Goal: Find specific page/section: Find specific page/section

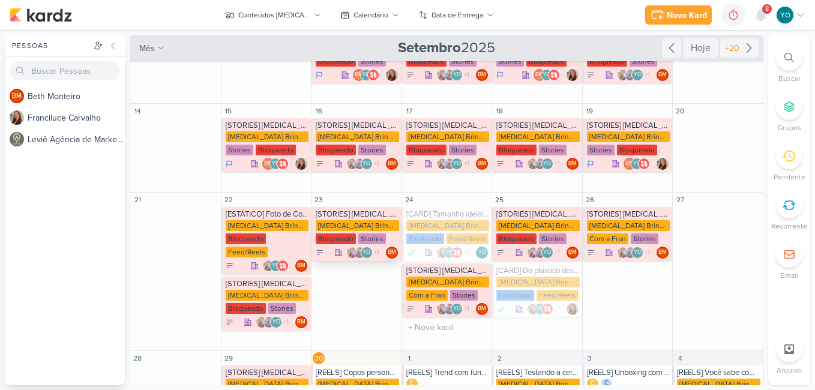
scroll to position [303, 0]
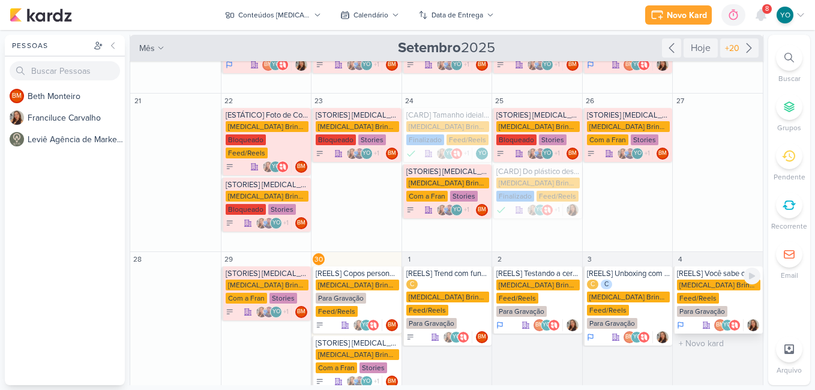
click at [720, 280] on div "[MEDICAL_DATA] Brindes PF Feed/Reels Para Gravação" at bounding box center [718, 299] width 83 height 38
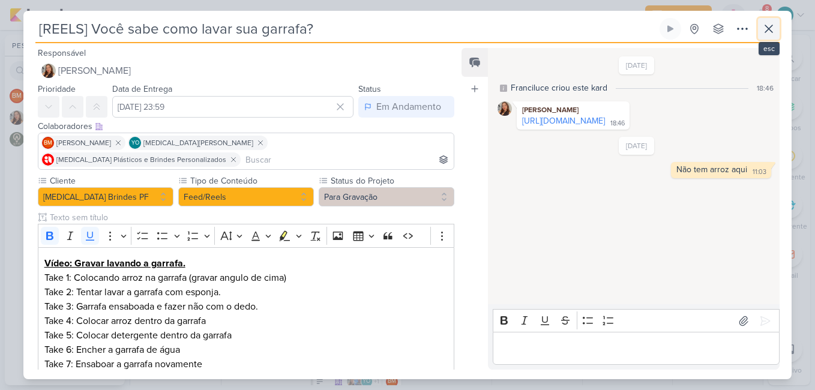
click at [766, 32] on icon at bounding box center [768, 28] width 7 height 7
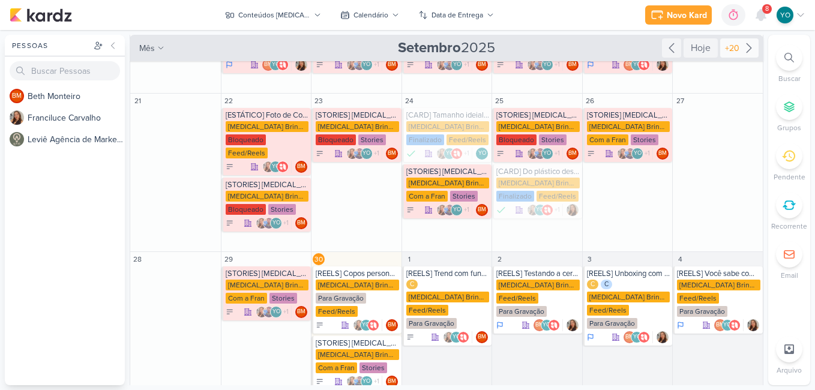
click at [743, 47] on icon at bounding box center [749, 48] width 14 height 14
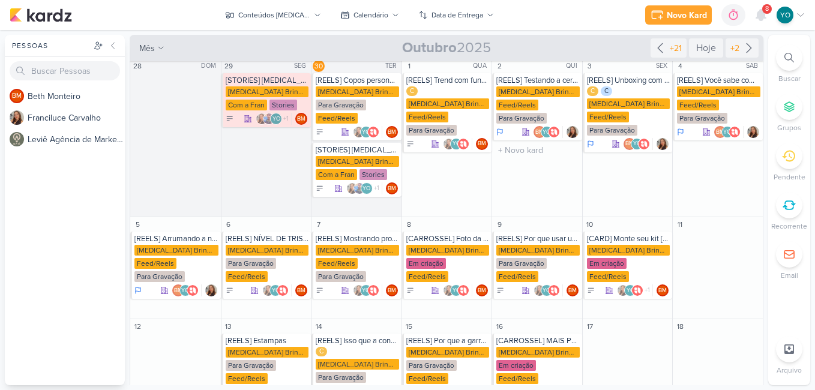
scroll to position [0, 0]
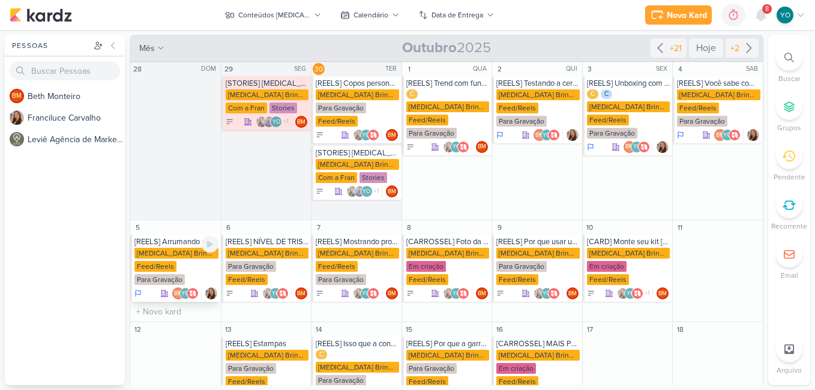
click at [175, 273] on div "[MEDICAL_DATA] Brindes PF Feed/Reels Para Gravação" at bounding box center [176, 267] width 84 height 38
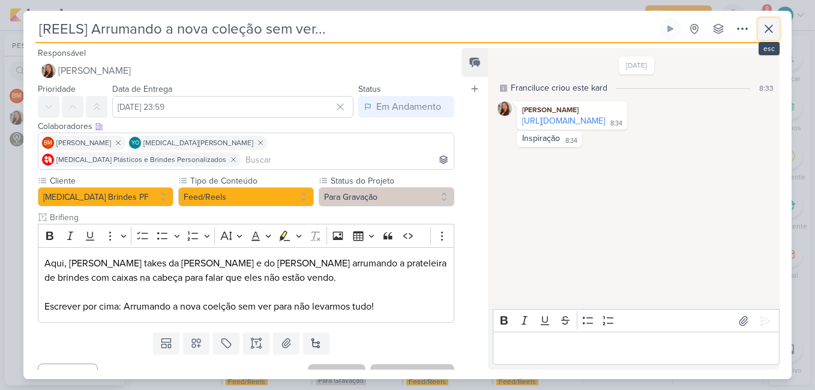
click at [771, 26] on icon at bounding box center [768, 28] width 7 height 7
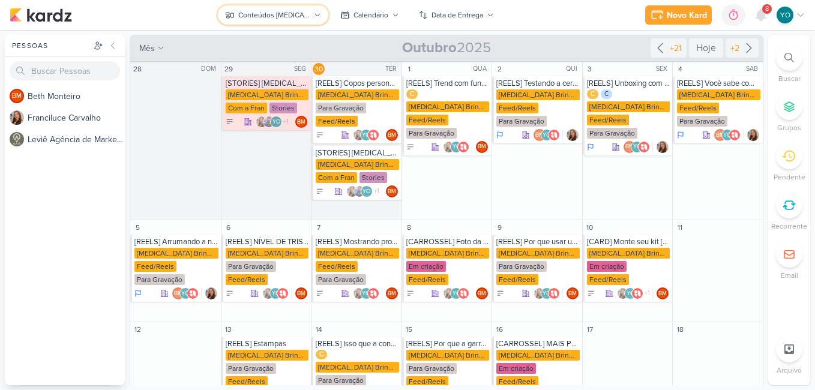
drag, startPoint x: 287, startPoint y: 14, endPoint x: 238, endPoint y: 19, distance: 50.1
click at [238, 19] on button "Conteúdos [MEDICAL_DATA] Brindes PF" at bounding box center [273, 14] width 110 height 19
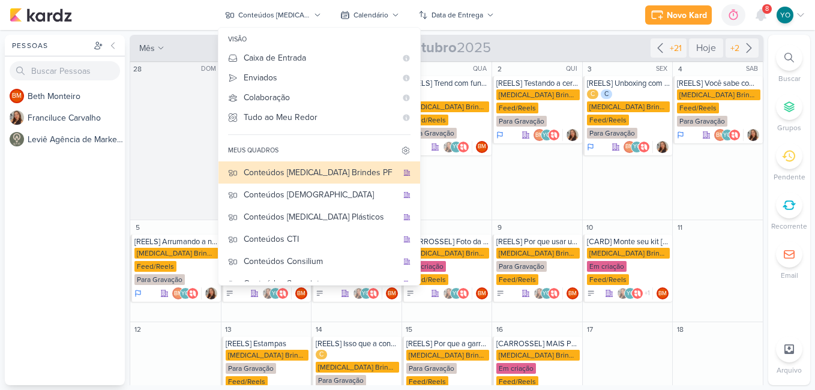
drag, startPoint x: 329, startPoint y: 218, endPoint x: 149, endPoint y: 14, distance: 271.7
click at [149, 14] on div "Novo Kard Ctrl + k 0h0m Sessão desligada... Hoje 0h0m Semana 0h0m Mês 0h0m" at bounding box center [408, 15] width 796 height 30
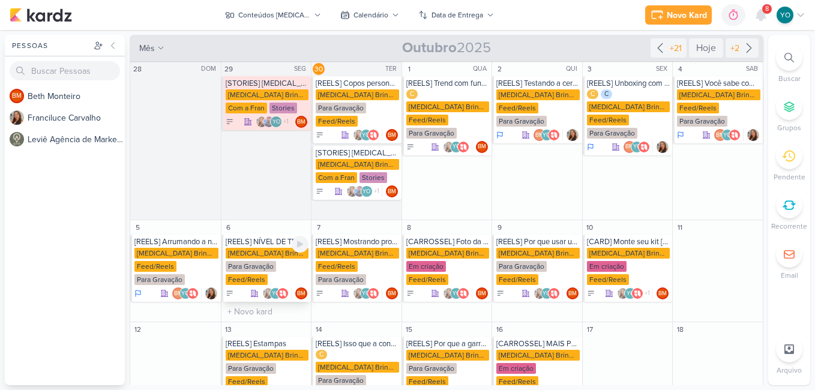
click at [277, 252] on div "[MEDICAL_DATA] Brindes PF" at bounding box center [267, 253] width 83 height 11
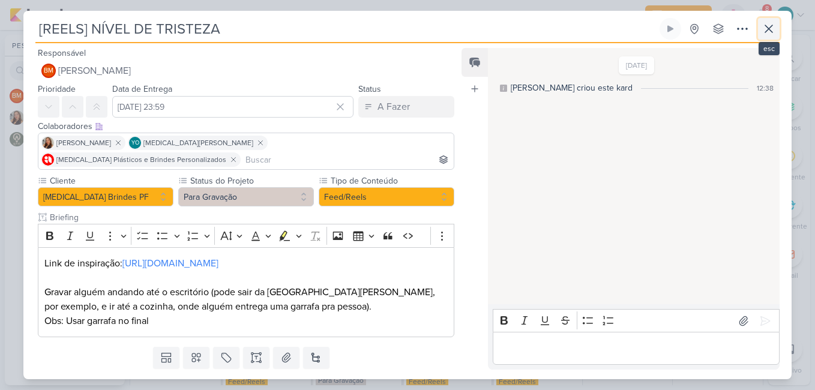
click at [765, 26] on icon at bounding box center [769, 29] width 14 height 14
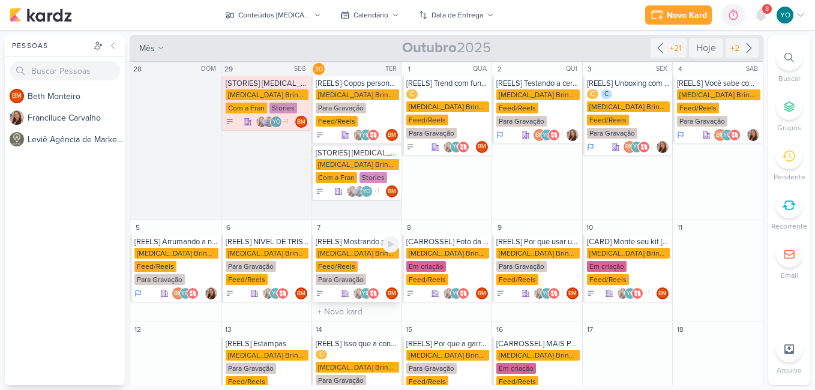
click at [367, 277] on div "[MEDICAL_DATA] Brindes PF Feed/Reels Para Gravação" at bounding box center [357, 267] width 83 height 38
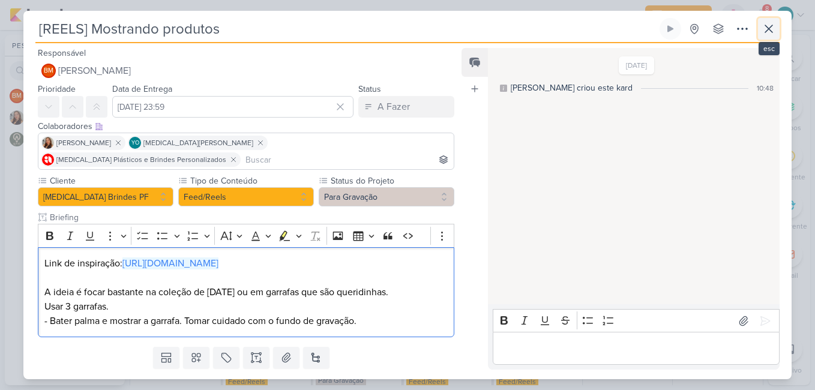
click at [770, 27] on icon at bounding box center [768, 28] width 7 height 7
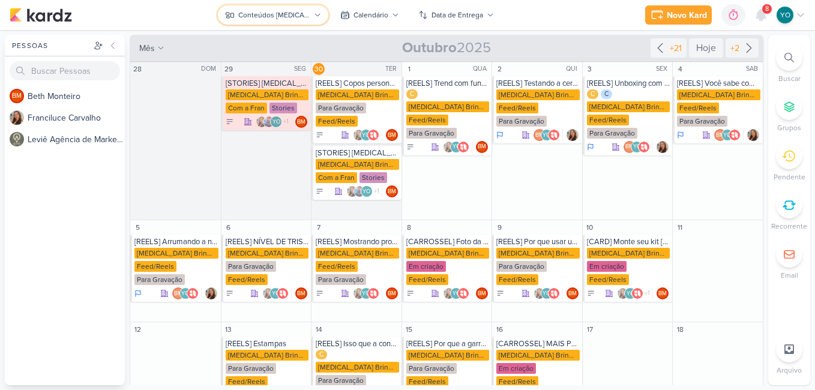
click at [311, 17] on button "Conteúdos [MEDICAL_DATA] Brindes PF" at bounding box center [273, 14] width 110 height 19
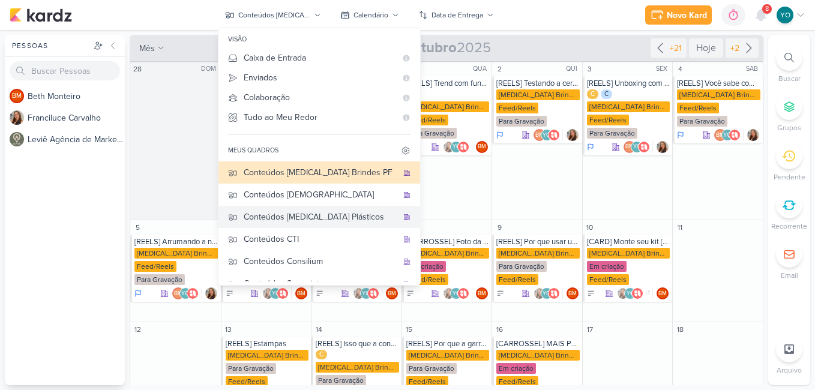
click at [304, 217] on div "Conteúdos [MEDICAL_DATA] Plásticos" at bounding box center [321, 217] width 154 height 13
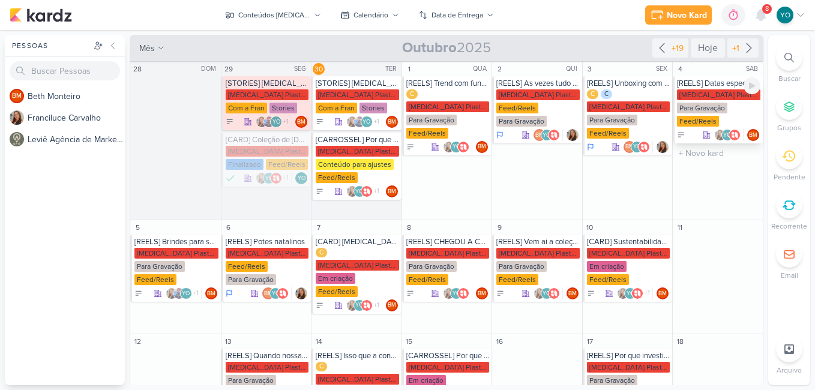
click at [712, 106] on div "Para Gravação" at bounding box center [702, 108] width 50 height 11
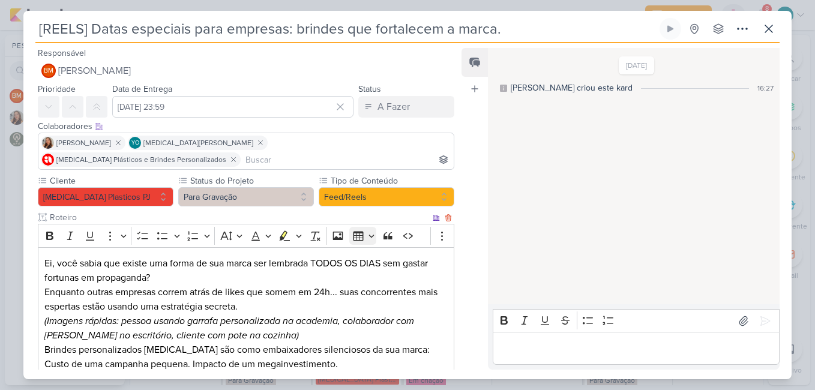
scroll to position [120, 0]
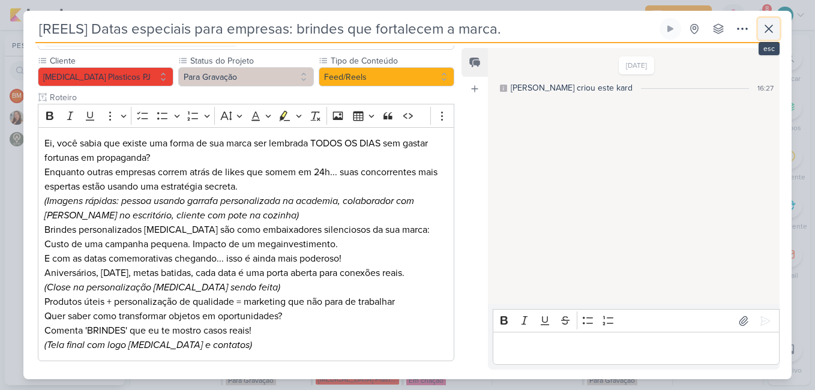
click at [777, 29] on button at bounding box center [769, 29] width 22 height 22
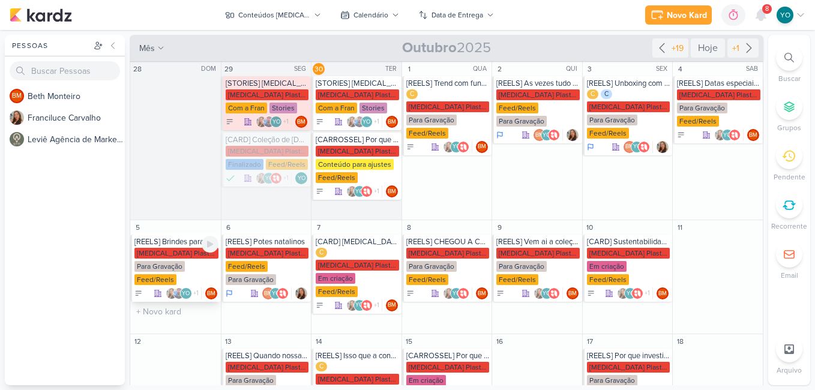
click at [155, 263] on div "Para Gravação" at bounding box center [159, 266] width 50 height 11
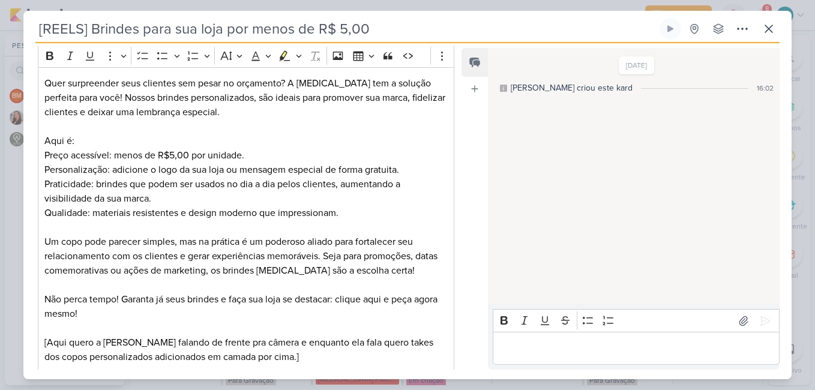
scroll to position [250, 0]
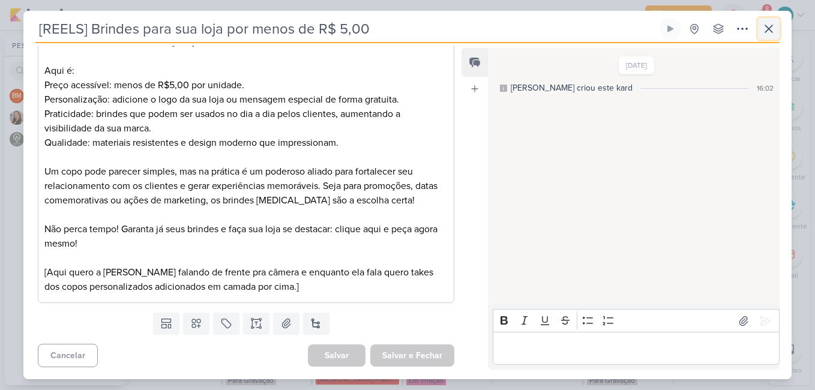
click at [769, 34] on icon at bounding box center [769, 29] width 14 height 14
